Goal: Communication & Community: Participate in discussion

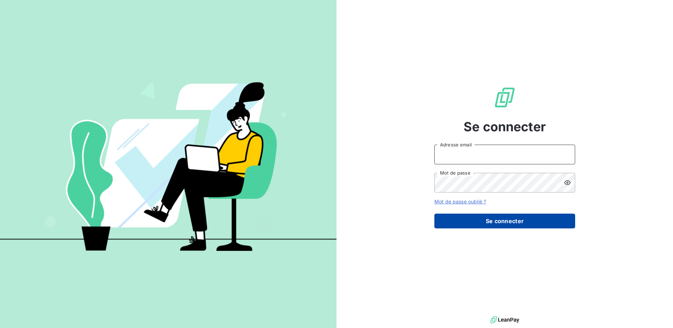
type input "[EMAIL_ADDRESS][DOMAIN_NAME]"
click at [500, 220] on button "Se connecter" at bounding box center [504, 221] width 141 height 15
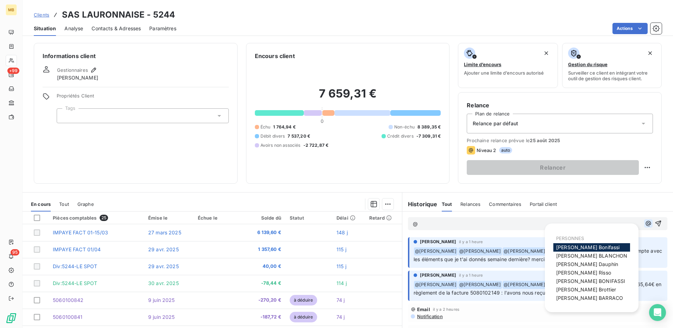
click at [645, 222] on icon "button" at bounding box center [648, 223] width 7 height 7
click at [585, 257] on span "[PERSON_NAME]" at bounding box center [591, 256] width 71 height 6
click at [645, 225] on icon "button" at bounding box center [648, 223] width 7 height 7
click at [569, 287] on span "[PERSON_NAME]" at bounding box center [586, 290] width 60 height 6
click at [646, 224] on icon "button" at bounding box center [648, 223] width 5 height 5
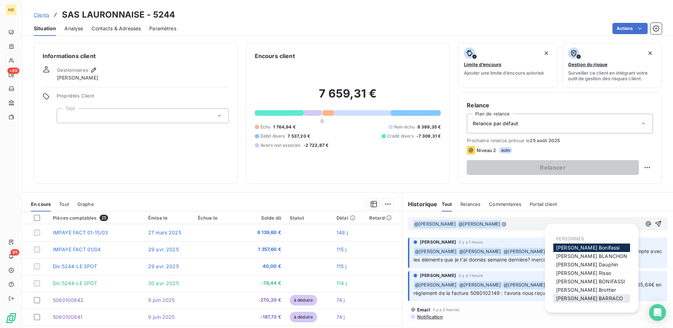
click at [585, 297] on span "Romain BARRACO" at bounding box center [589, 298] width 67 height 6
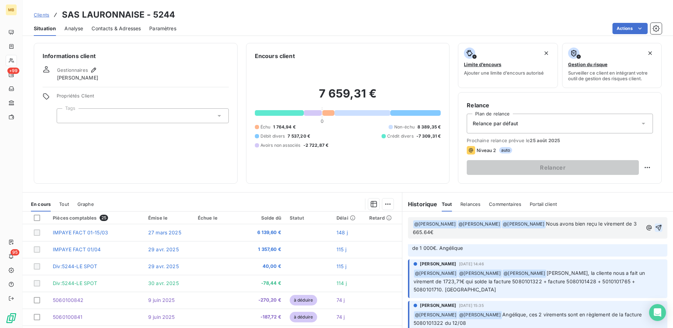
scroll to position [141, 0]
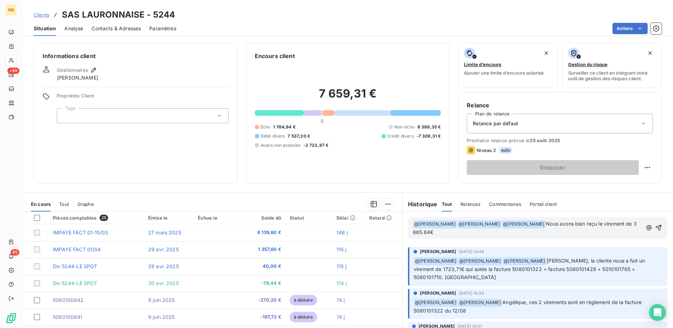
click at [504, 233] on p "﻿ @ Elodie BLANCHON ﻿ ﻿ @ Mélissa Brottier ﻿ ﻿ @ Romain BARRACO ﻿ Nous avons bi…" at bounding box center [527, 228] width 229 height 17
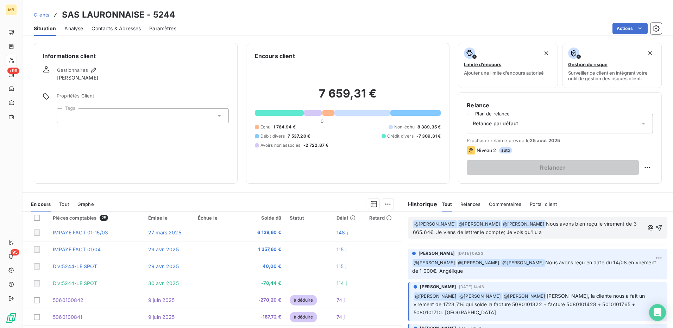
scroll to position [0, 0]
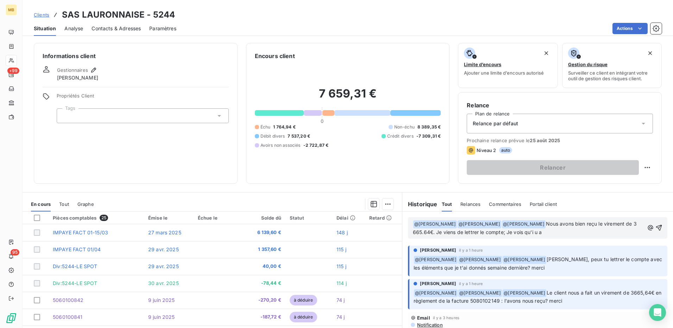
click at [550, 232] on p "﻿ @ Elodie BLANCHON ﻿ ﻿ @ Mélissa Brottier ﻿ ﻿ @ Romain BARRACO ﻿ Nous avons bi…" at bounding box center [528, 228] width 231 height 17
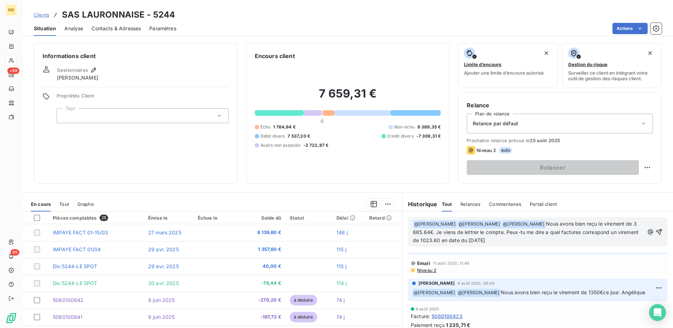
scroll to position [35, 0]
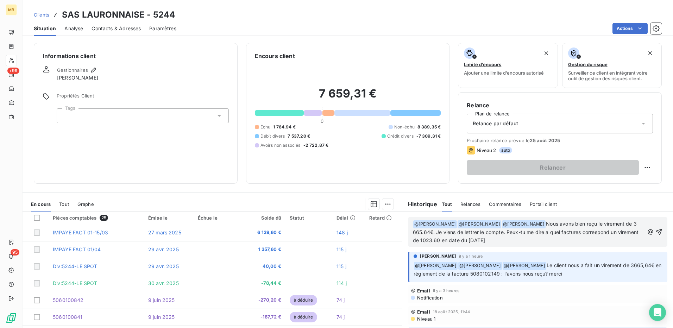
click at [527, 233] on span "Nous avons bien reçu le virement de 3 665.64€. Je viens de lettrer le compte. P…" at bounding box center [526, 232] width 227 height 23
click at [535, 243] on p "﻿ @ Elodie BLANCHON ﻿ ﻿ @ Mélissa Brottier ﻿ ﻿ @ Romain BARRACO ﻿ Nous avons bi…" at bounding box center [528, 232] width 231 height 25
click at [578, 242] on span "Nous avons bien reçu le virement de 3 665.64€. Je viens de lettrer le compte. P…" at bounding box center [525, 232] width 225 height 23
click at [655, 233] on icon "button" at bounding box center [658, 231] width 7 height 7
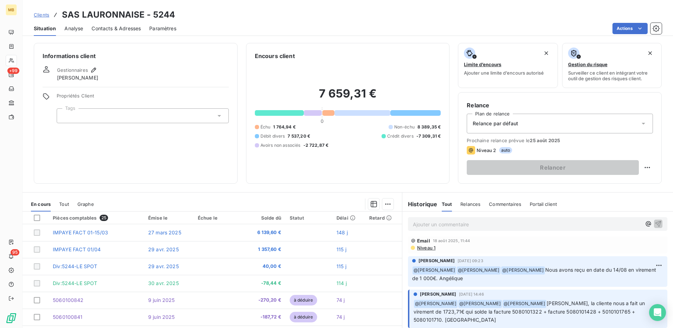
scroll to position [0, 0]
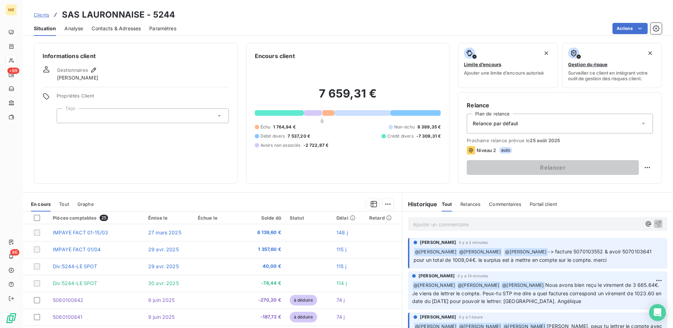
click at [582, 225] on p "Ajouter un commentaire ﻿" at bounding box center [527, 224] width 228 height 9
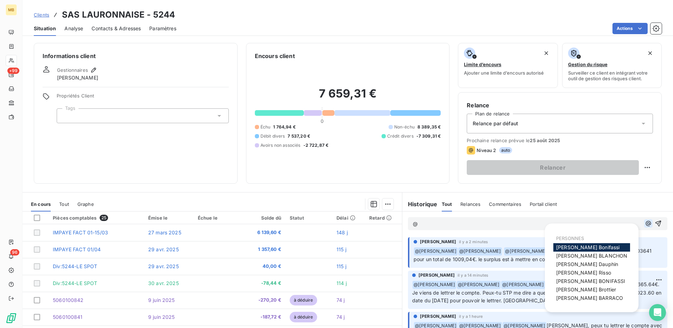
click at [645, 227] on icon "button" at bounding box center [648, 223] width 7 height 7
click at [603, 260] on div "[PERSON_NAME]" at bounding box center [591, 256] width 77 height 8
click at [592, 255] on span "Elodie BLANCHON" at bounding box center [591, 256] width 71 height 6
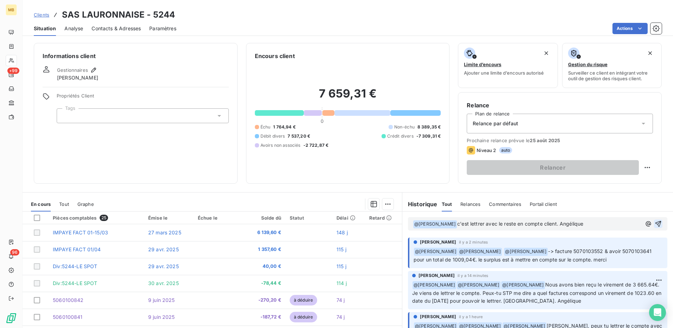
click at [655, 222] on icon "button" at bounding box center [658, 224] width 6 height 6
